Goal: Information Seeking & Learning: Learn about a topic

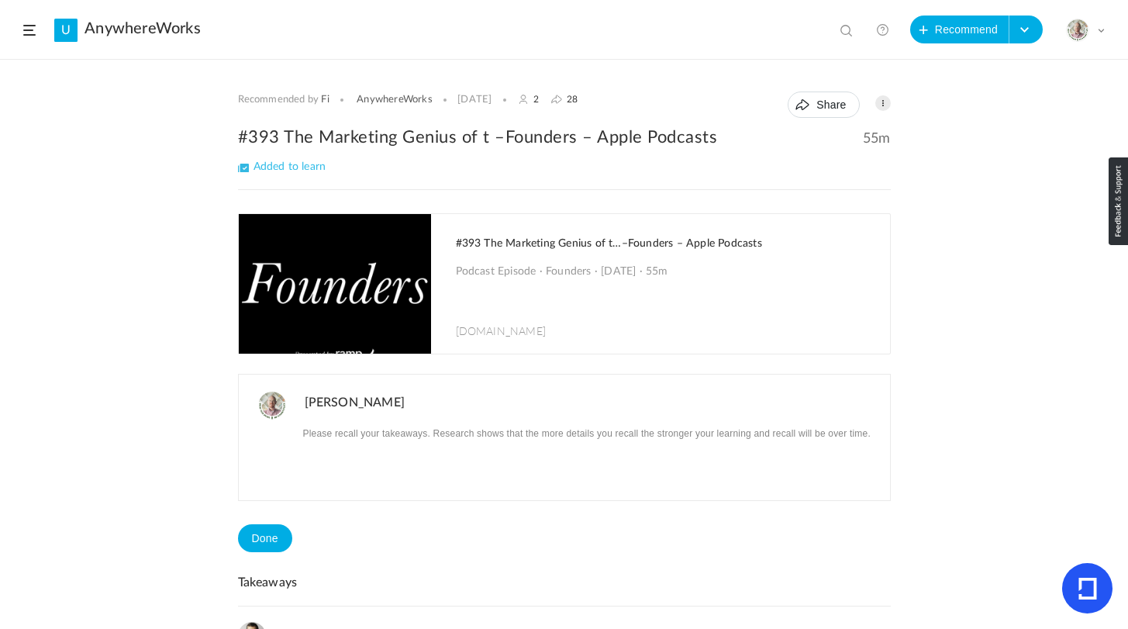
click at [841, 29] on span at bounding box center [849, 32] width 16 height 16
type input "netflix"
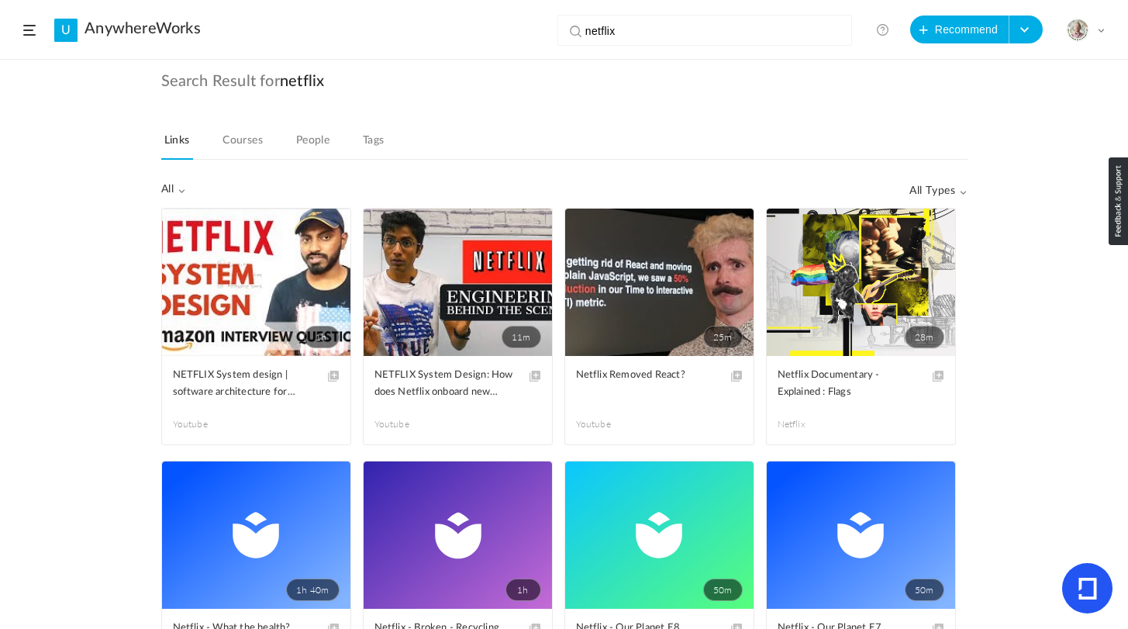
click at [63, 31] on link "U" at bounding box center [65, 30] width 23 height 23
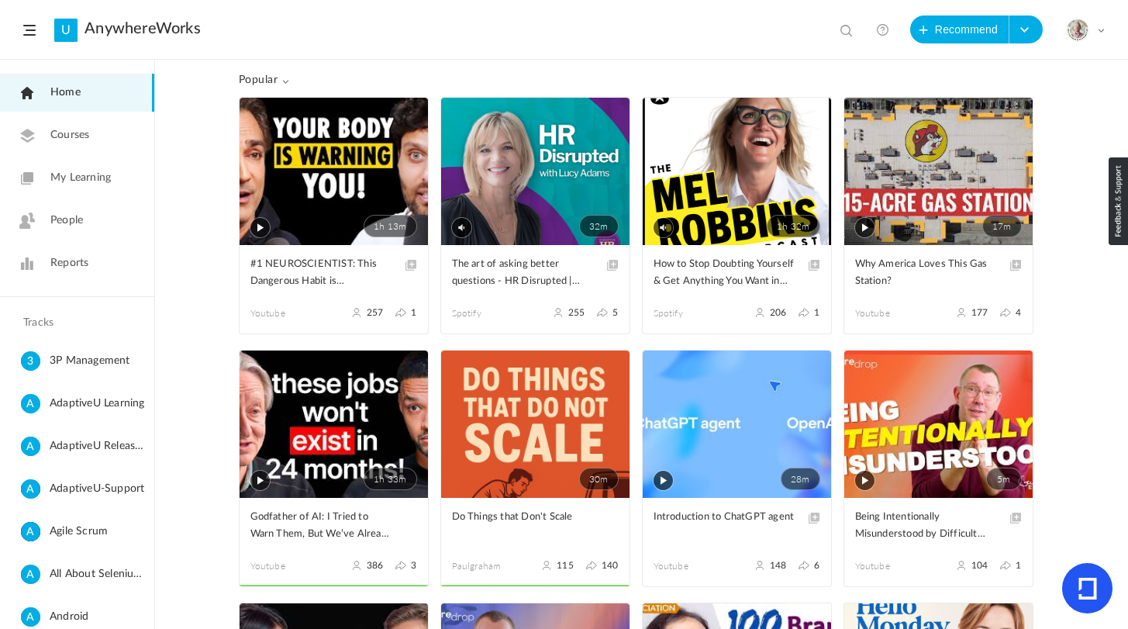
click at [56, 173] on span "My Learning" at bounding box center [80, 178] width 60 height 16
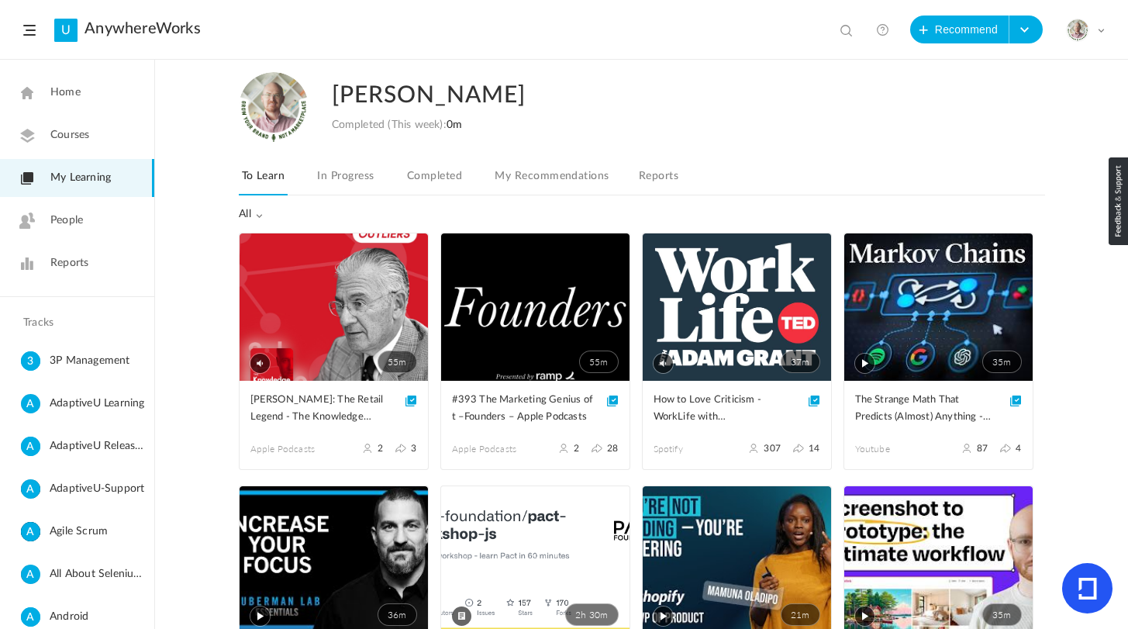
click at [440, 177] on link "Completed" at bounding box center [434, 180] width 61 height 29
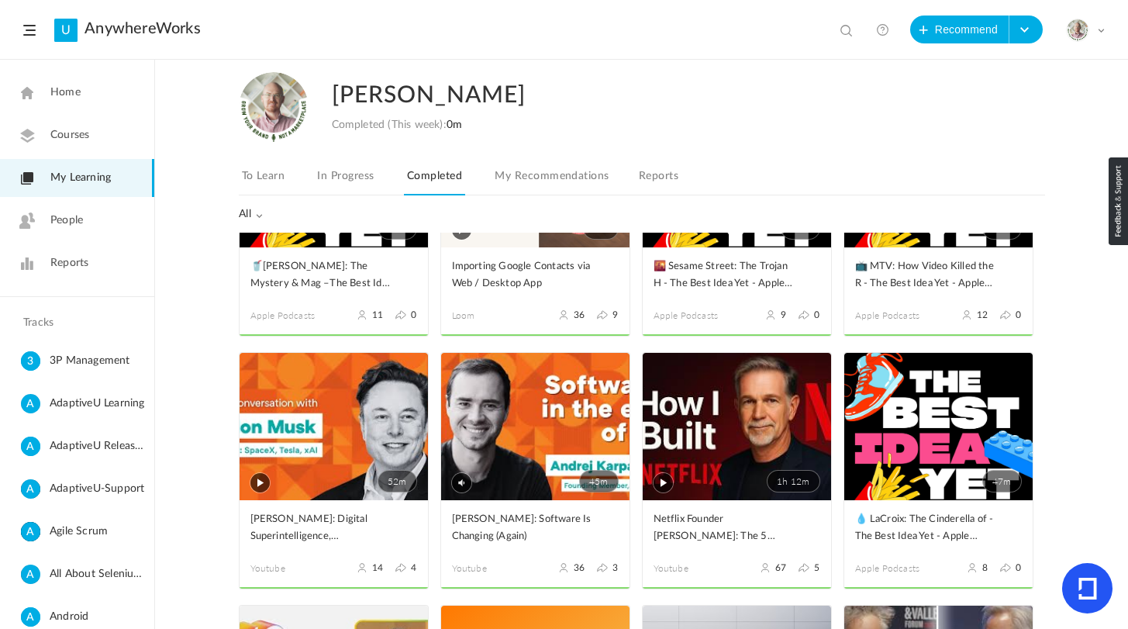
scroll to position [2413, 0]
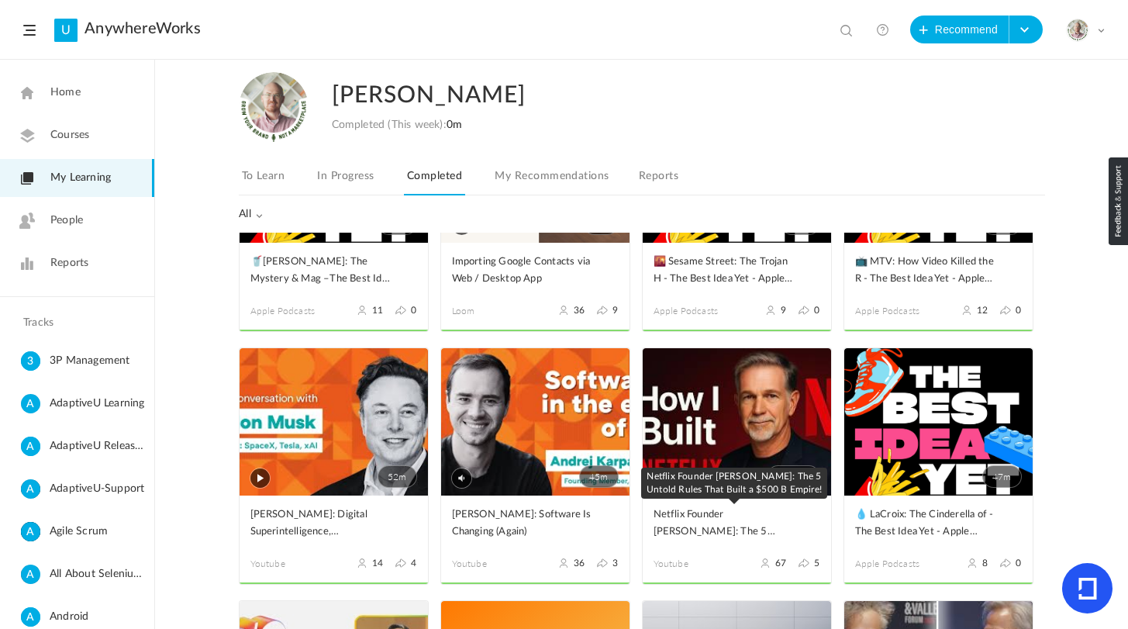
click at [722, 514] on span "Netflix Founder [PERSON_NAME]: The 5 Untold Rules That Built a $500 B Empire!" at bounding box center [725, 523] width 143 height 34
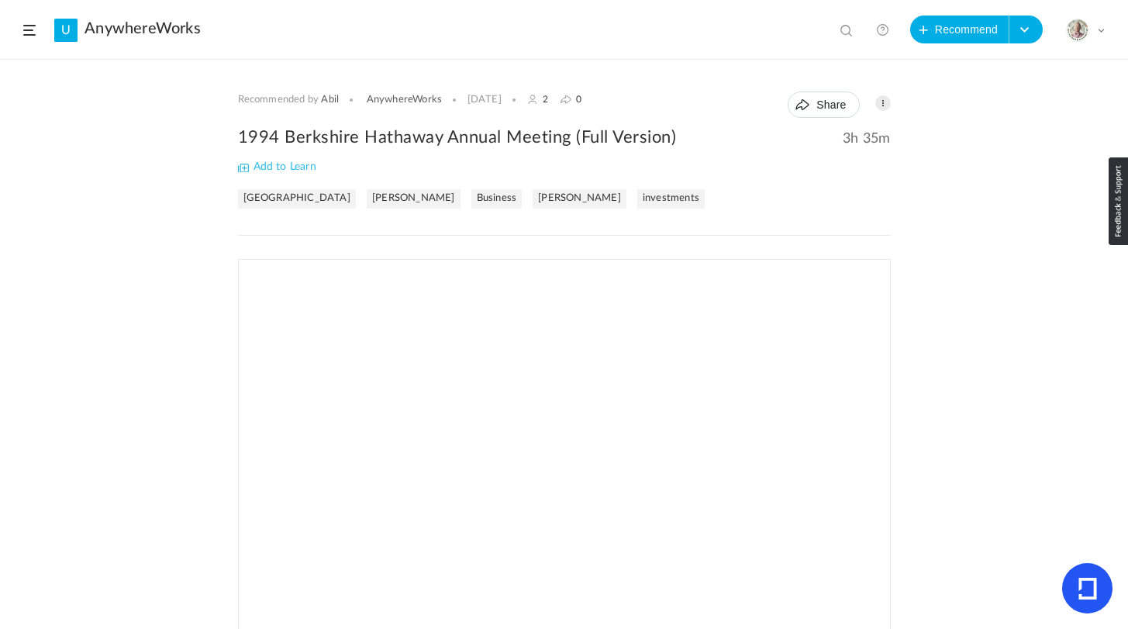
click at [260, 167] on span "Add to Learn" at bounding box center [277, 166] width 78 height 11
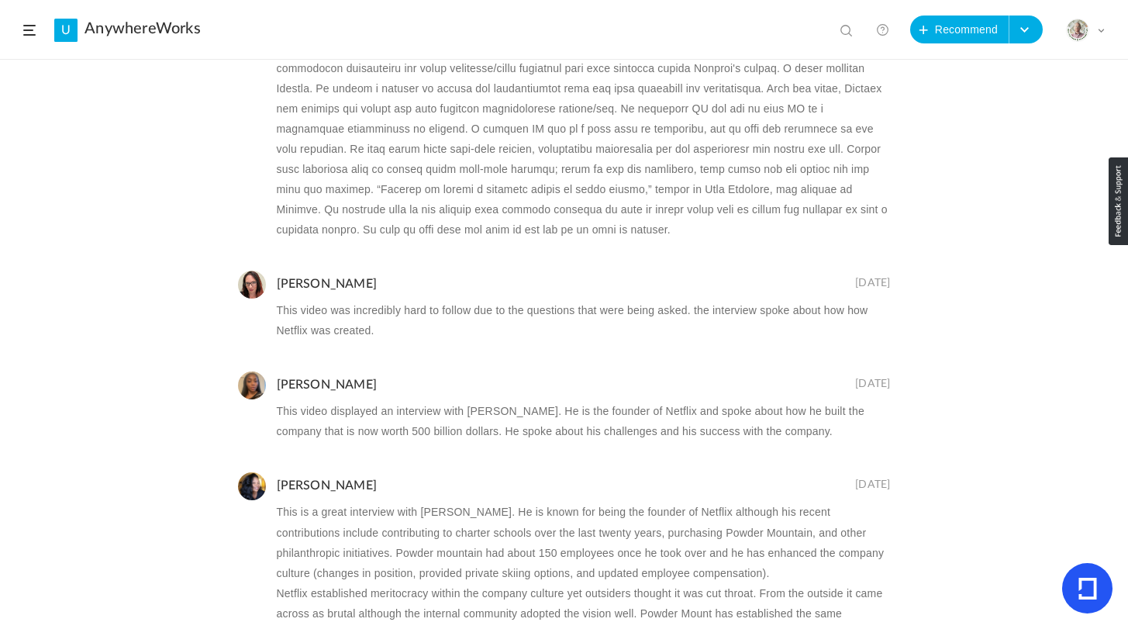
scroll to position [15967, 0]
